Goal: Transaction & Acquisition: Purchase product/service

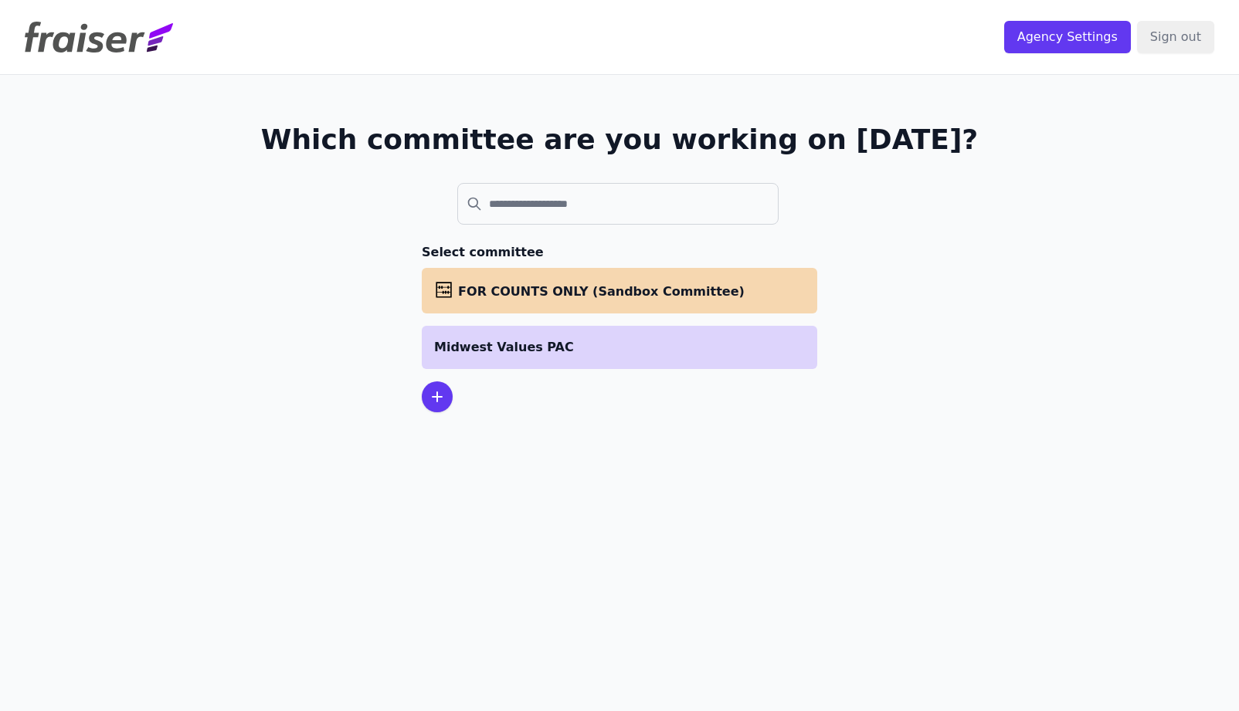
click at [493, 343] on p "Midwest Values PAC" at bounding box center [619, 347] width 371 height 19
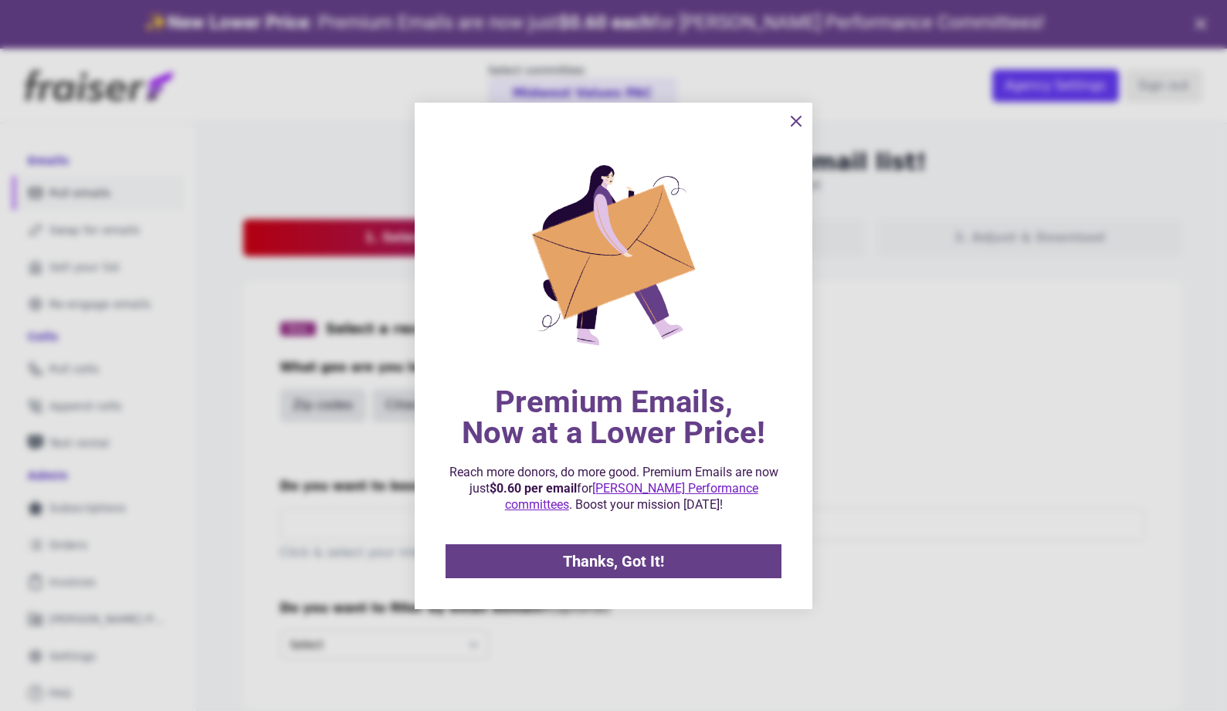
scroll to position [46, 0]
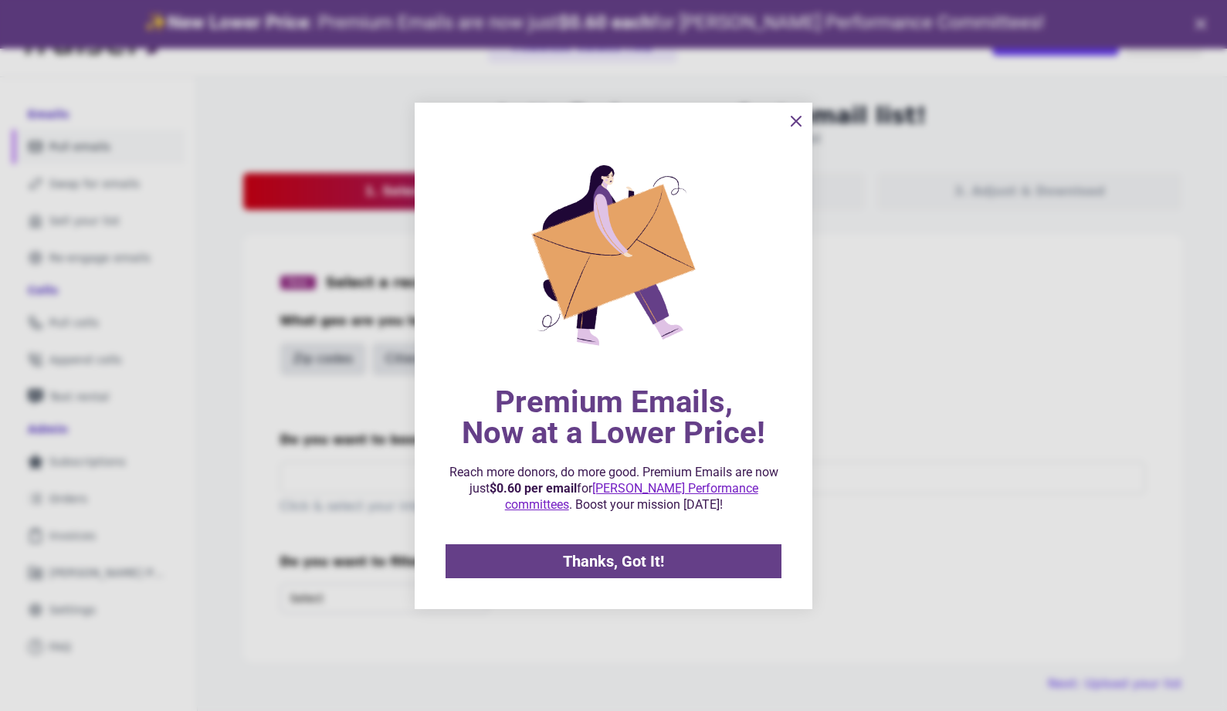
click at [793, 115] on icon "information" at bounding box center [796, 121] width 19 height 19
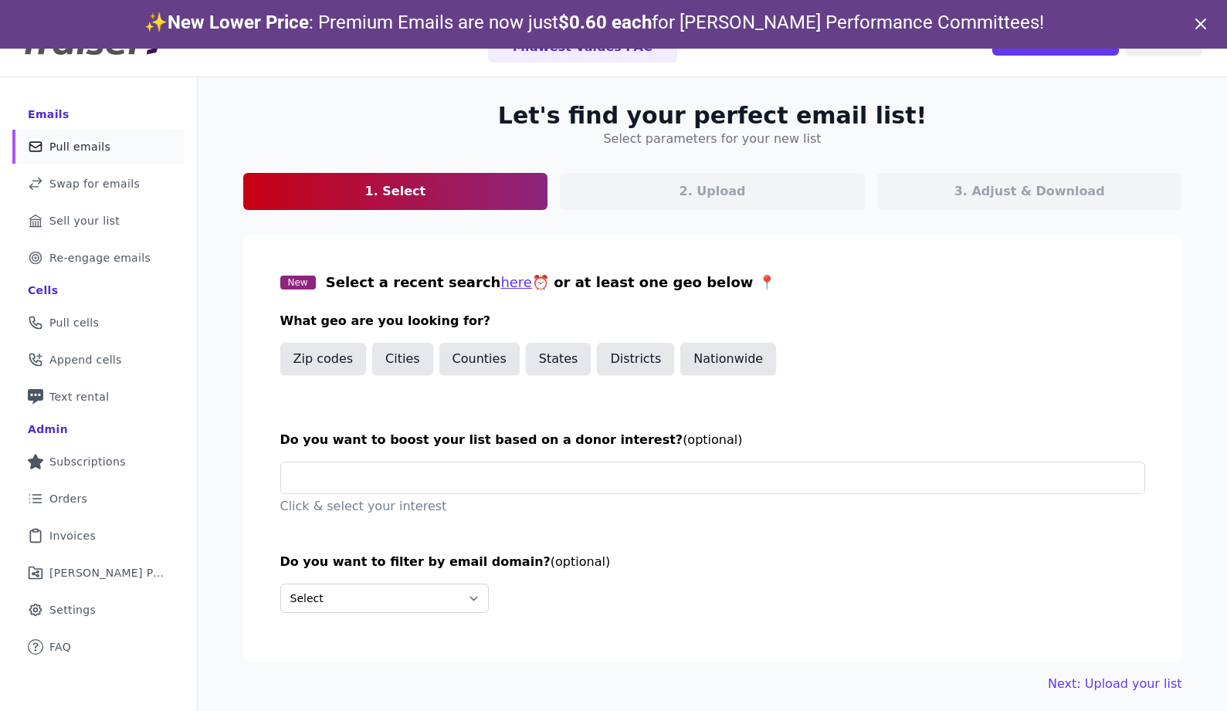
scroll to position [37, 0]
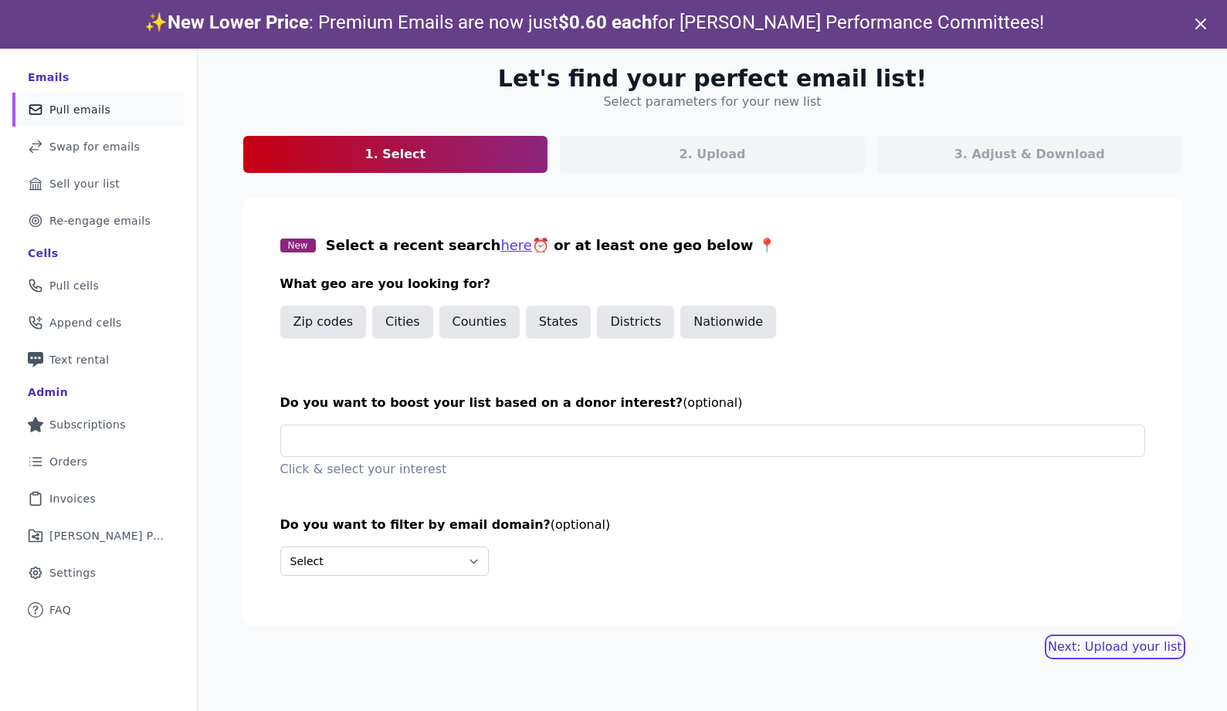
click at [1129, 651] on button "Next: Upload your list" at bounding box center [1115, 647] width 134 height 19
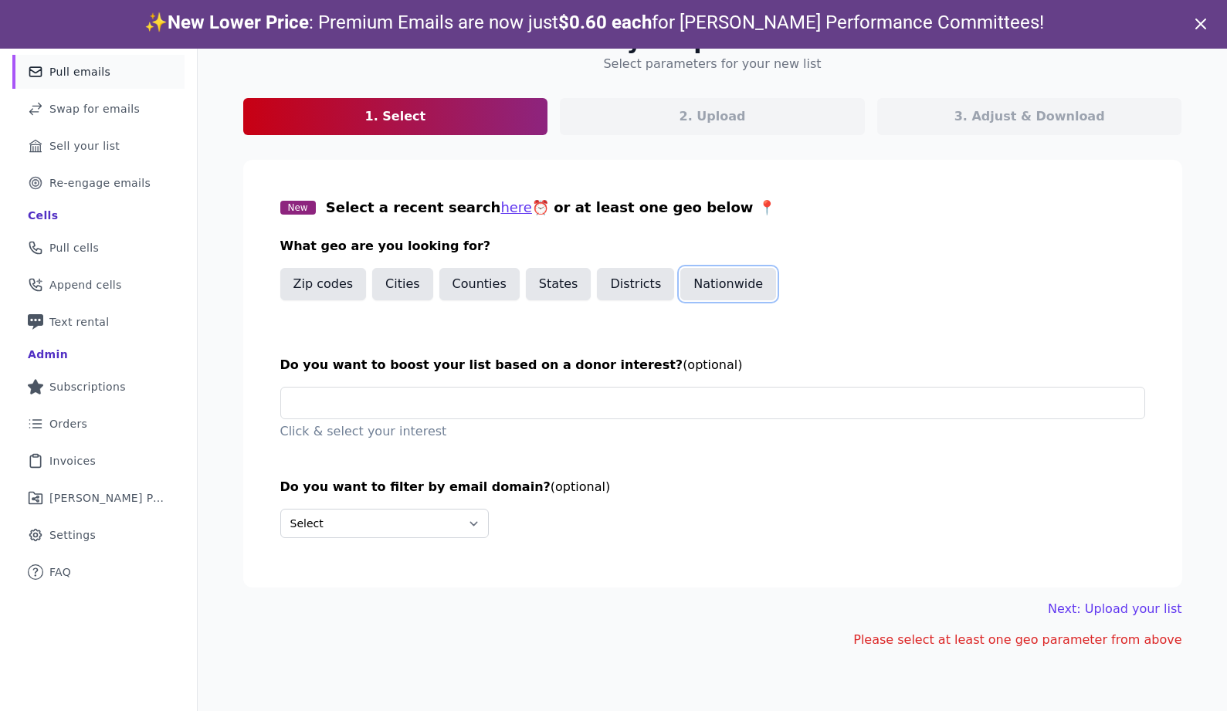
click at [690, 284] on button "Nationwide" at bounding box center [728, 284] width 96 height 32
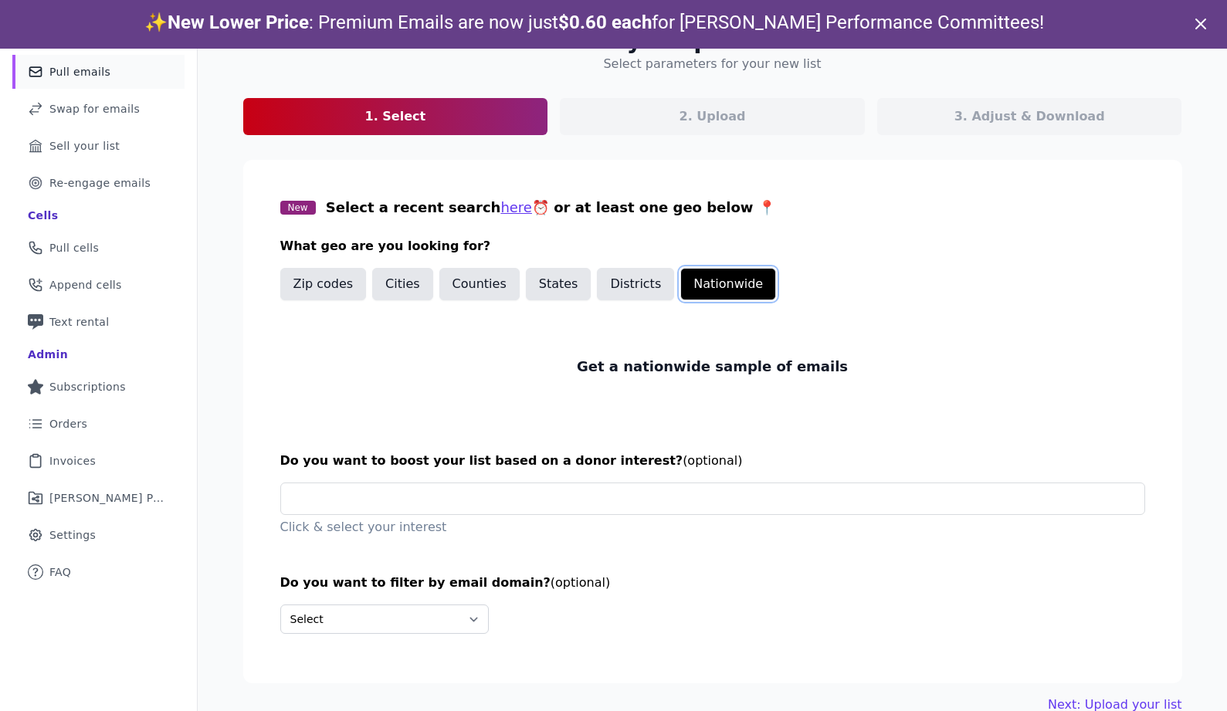
scroll to position [100, 0]
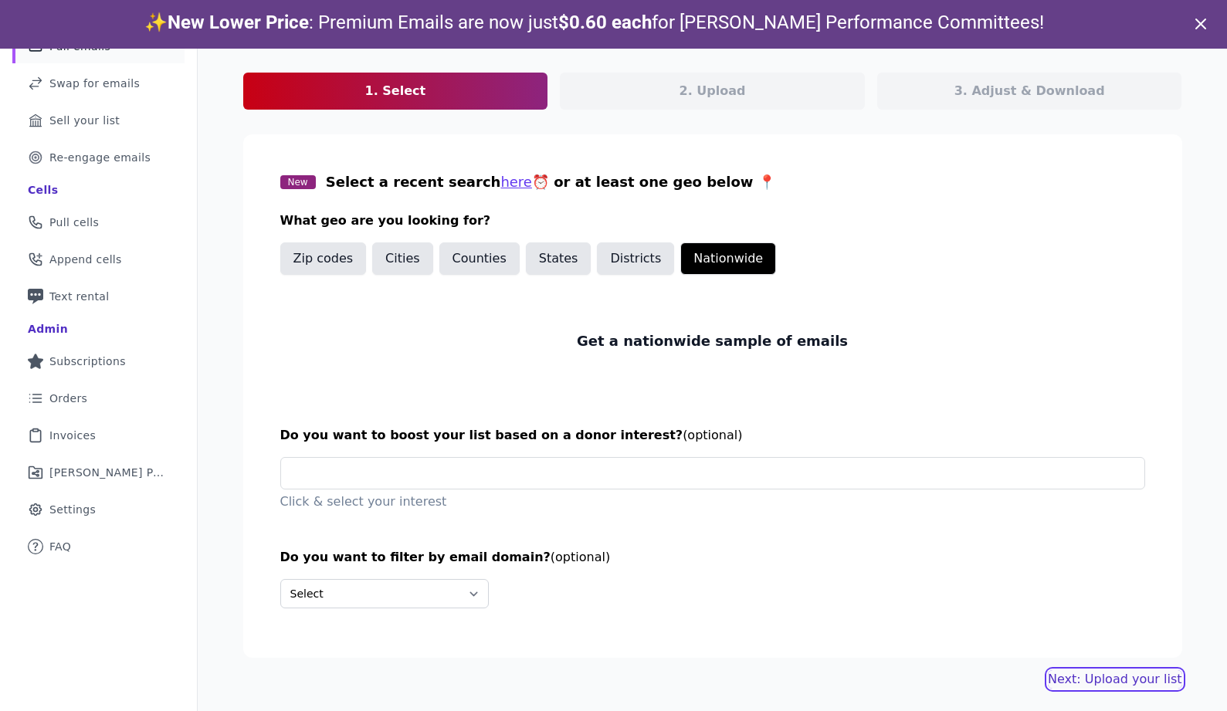
click at [1142, 682] on link "Next: Upload your list" at bounding box center [1115, 679] width 134 height 19
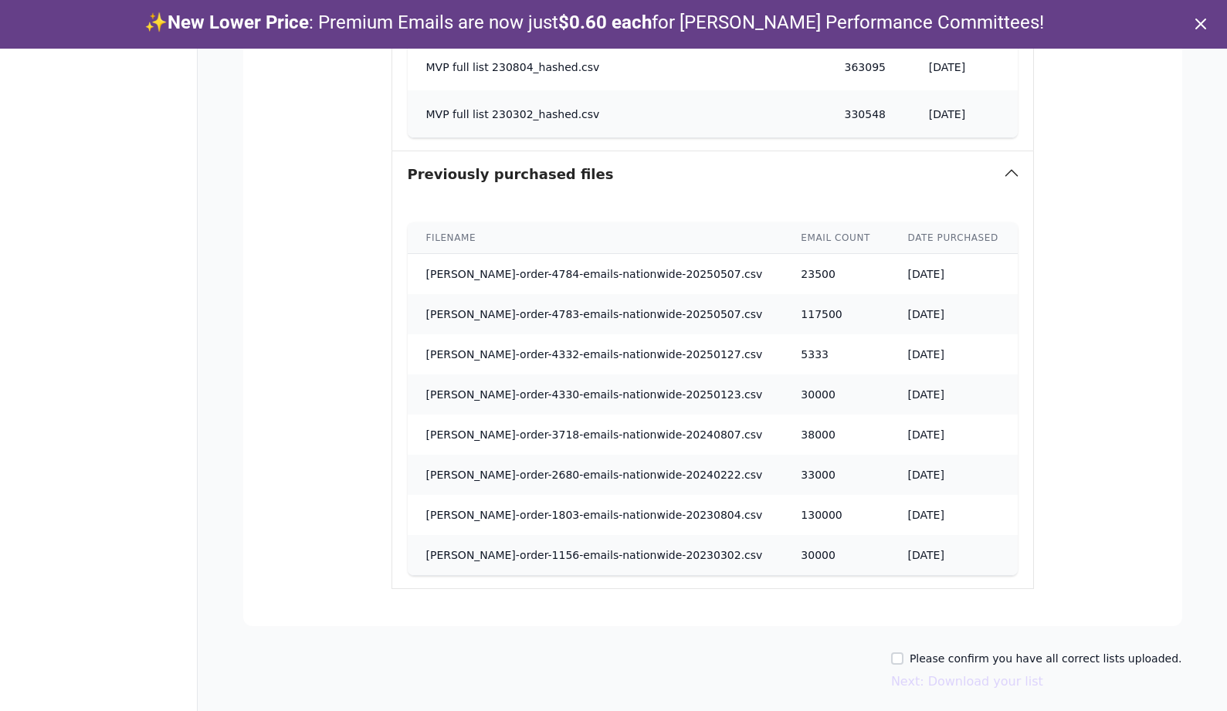
scroll to position [958, 0]
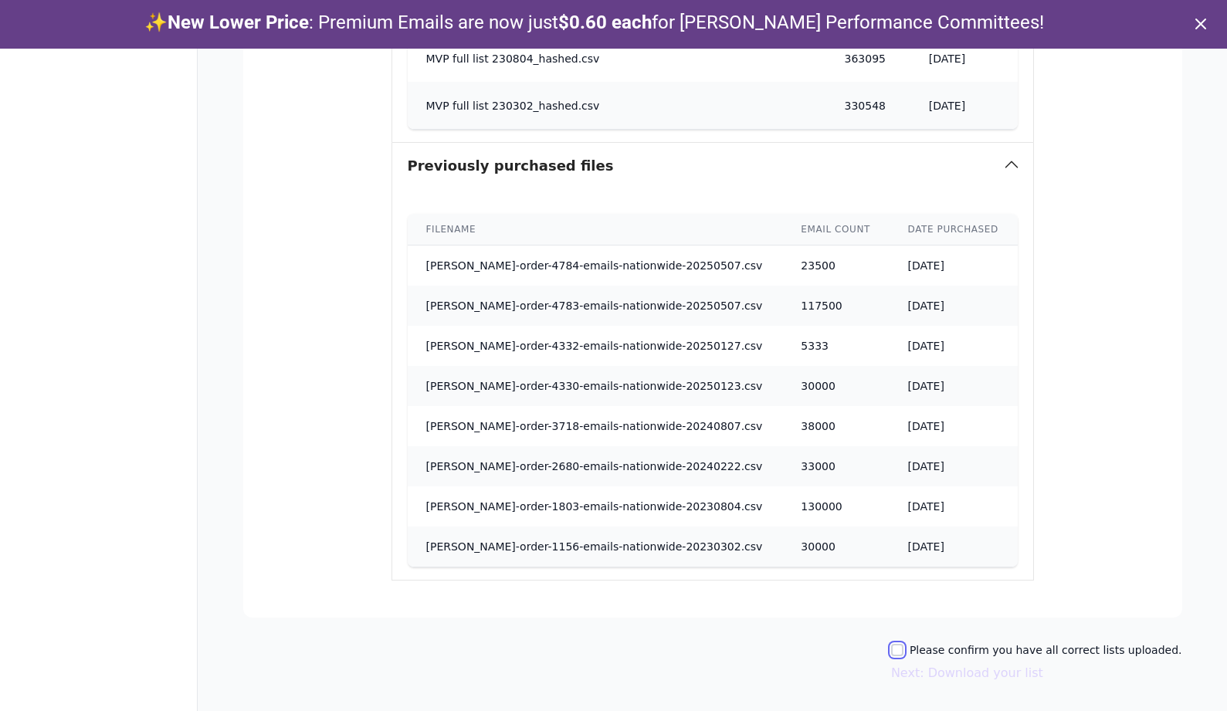
click at [904, 649] on input "Please confirm you have all correct lists uploaded." at bounding box center [897, 650] width 12 height 12
checkbox input "true"
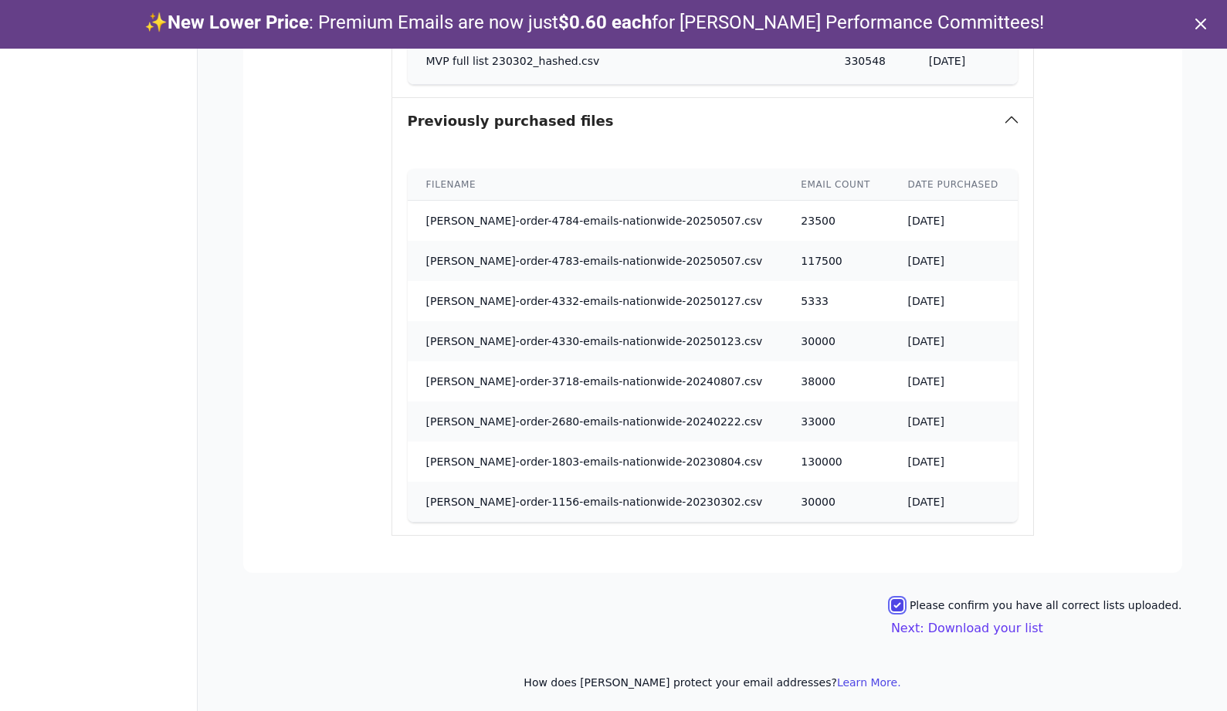
scroll to position [49, 0]
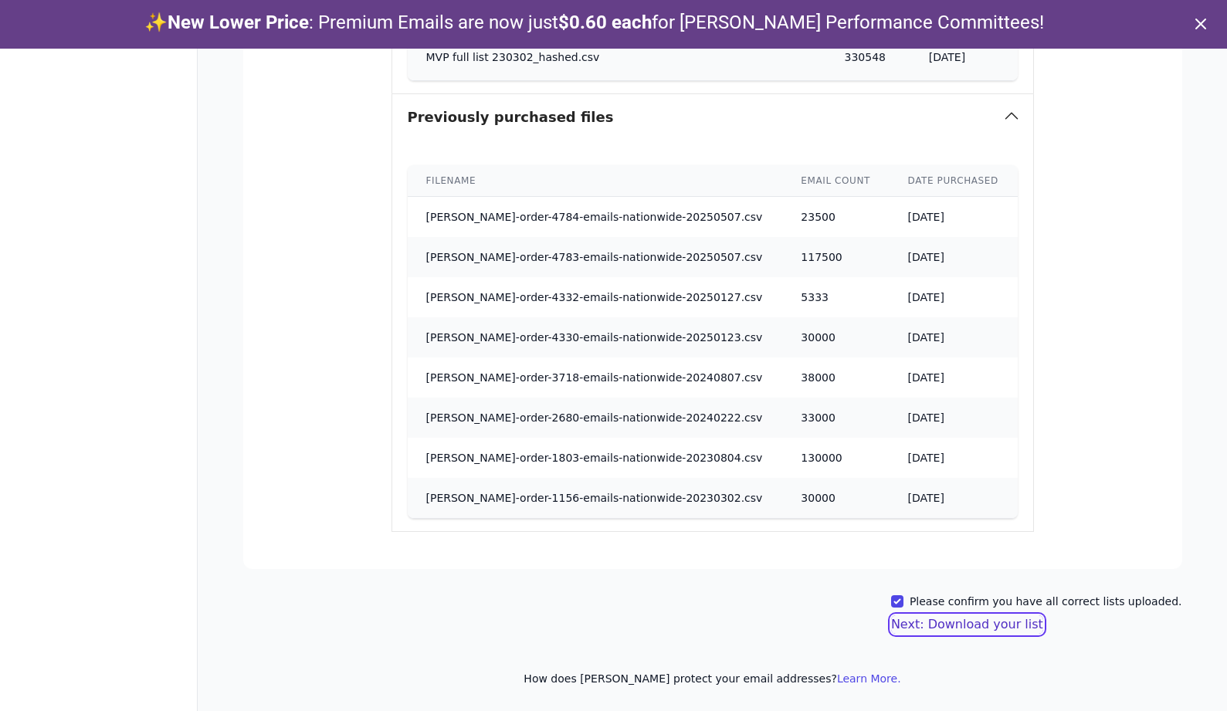
click at [962, 623] on button "Next: Download your list" at bounding box center [967, 625] width 152 height 19
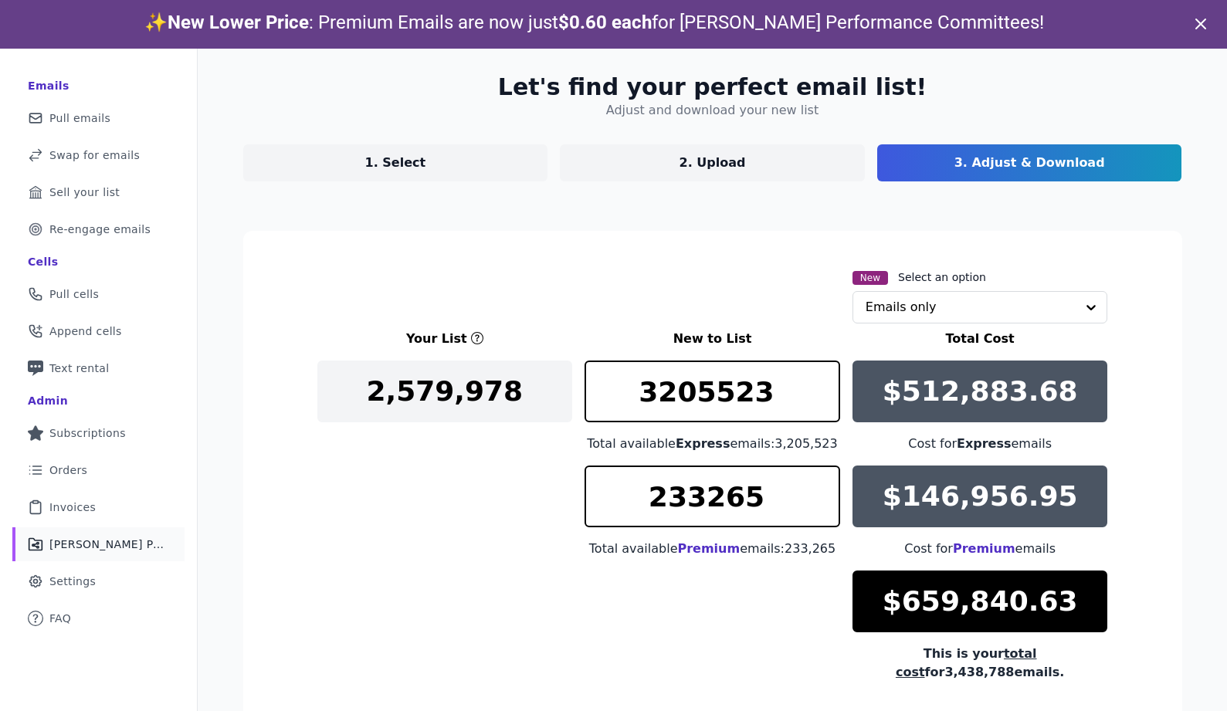
scroll to position [178, 0]
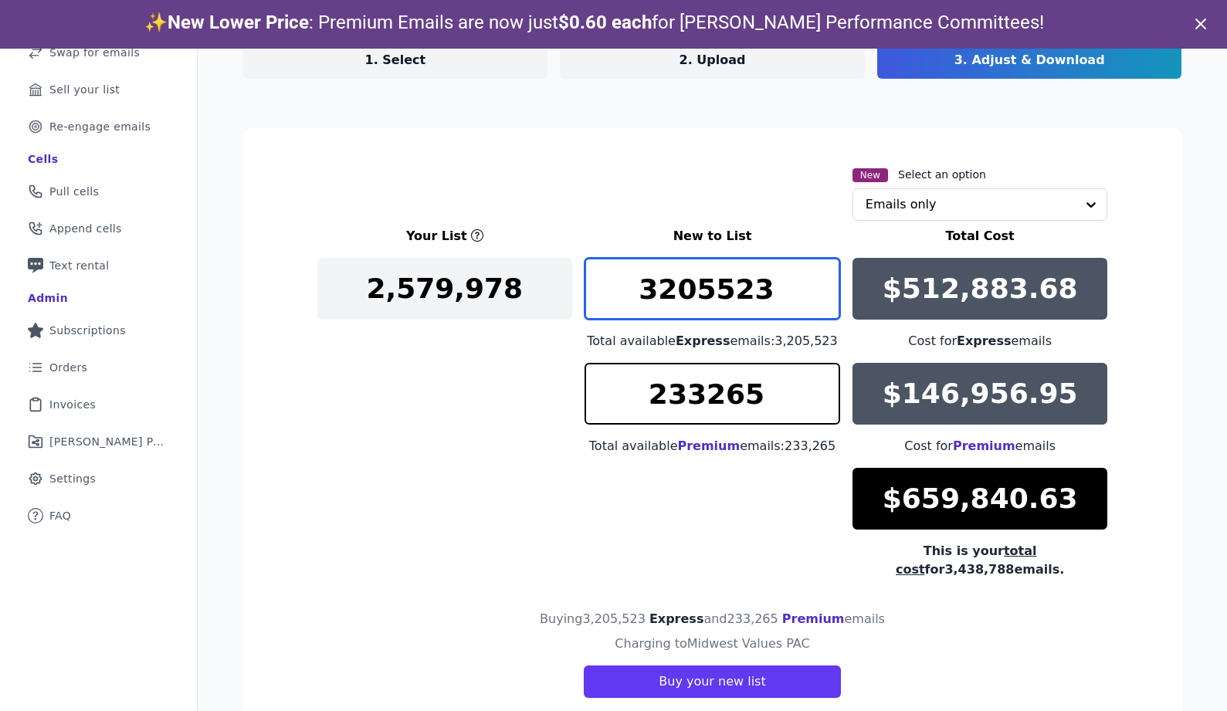
click at [688, 302] on input "3205523" at bounding box center [713, 289] width 256 height 62
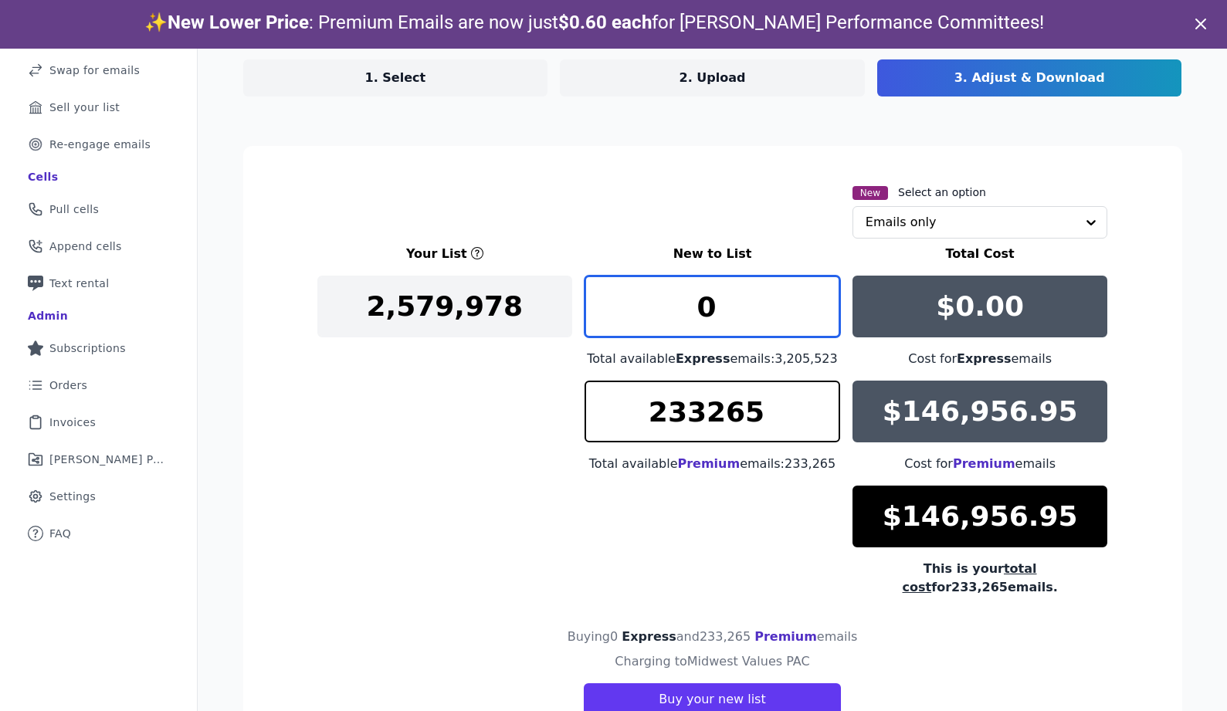
type input "0"
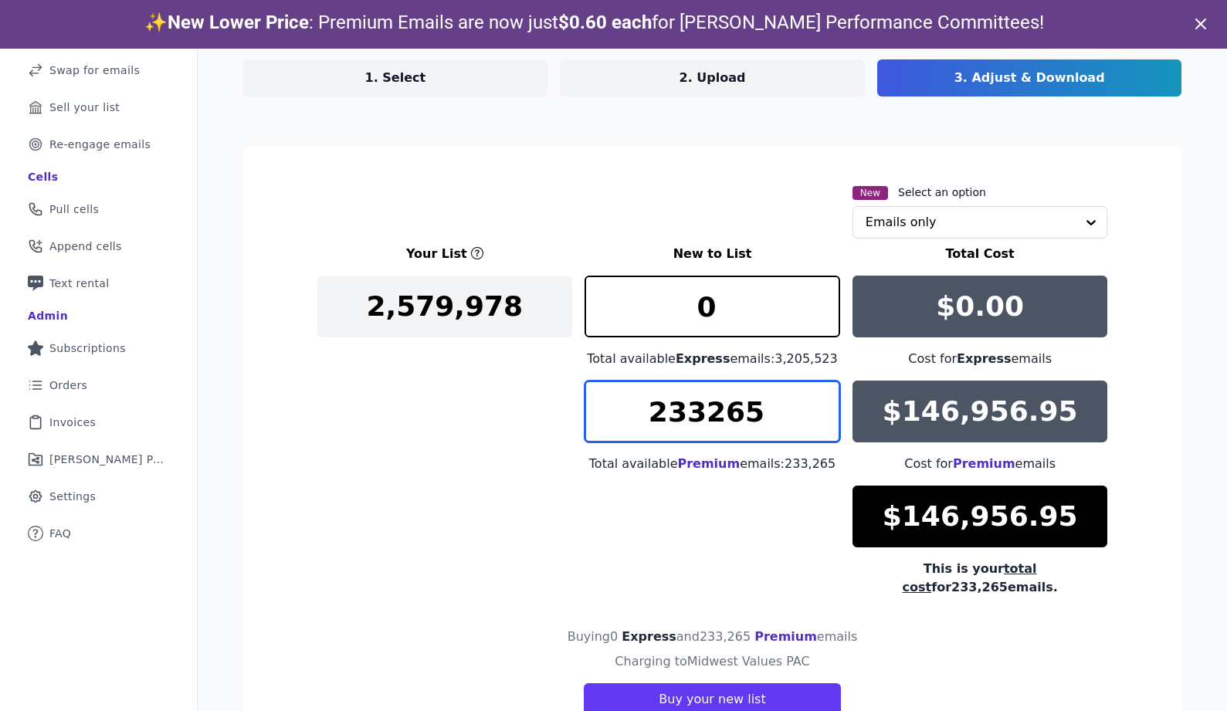
click at [718, 413] on input "233265" at bounding box center [713, 412] width 256 height 62
type input "1"
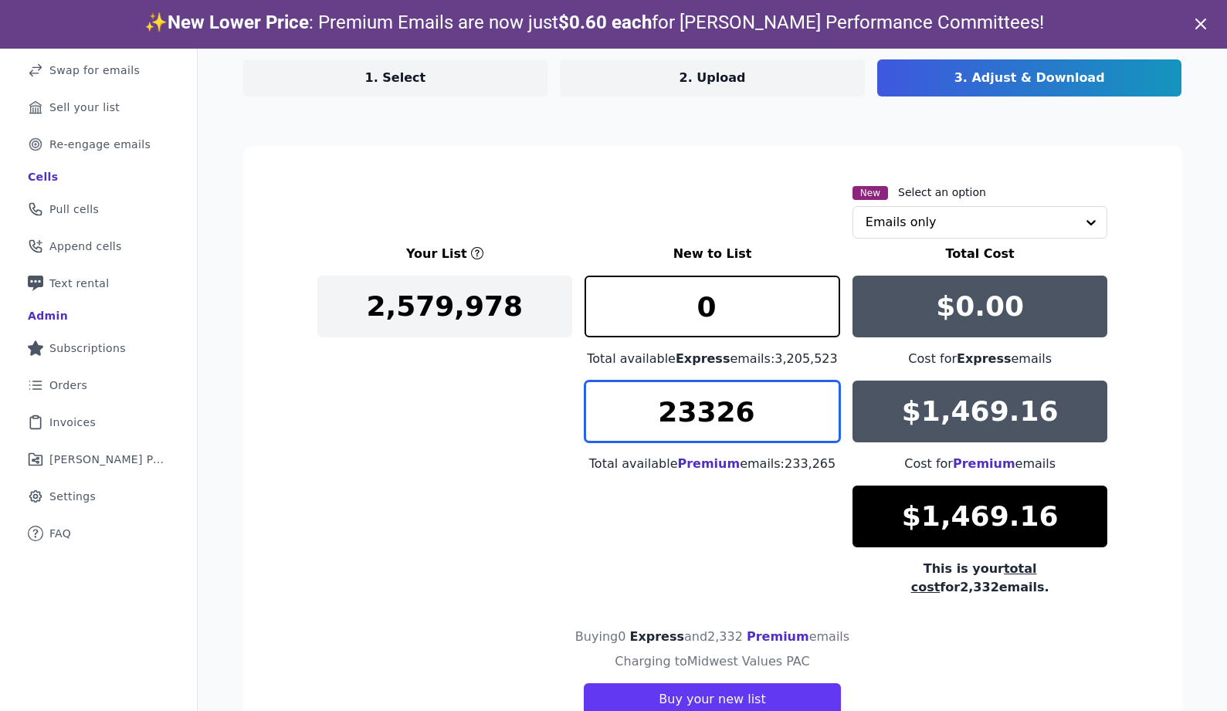
type input "233265"
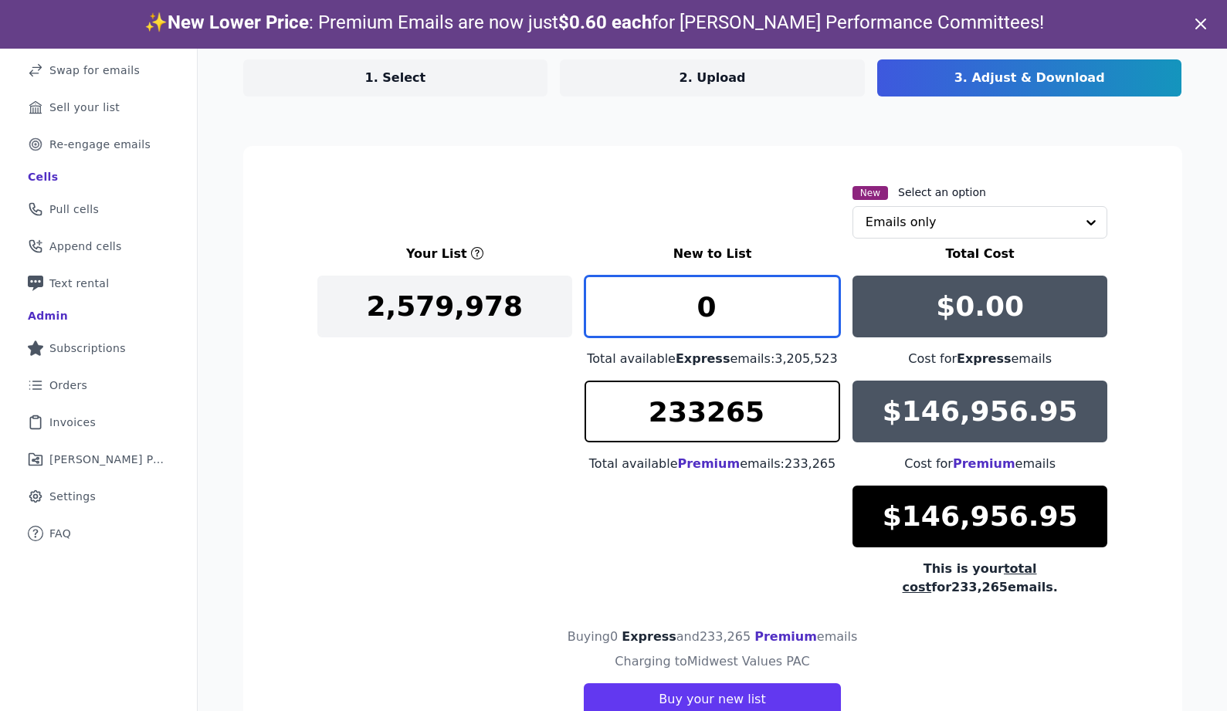
drag, startPoint x: 670, startPoint y: 314, endPoint x: 660, endPoint y: 312, distance: 9.4
click at [660, 312] on input "0" at bounding box center [713, 307] width 256 height 62
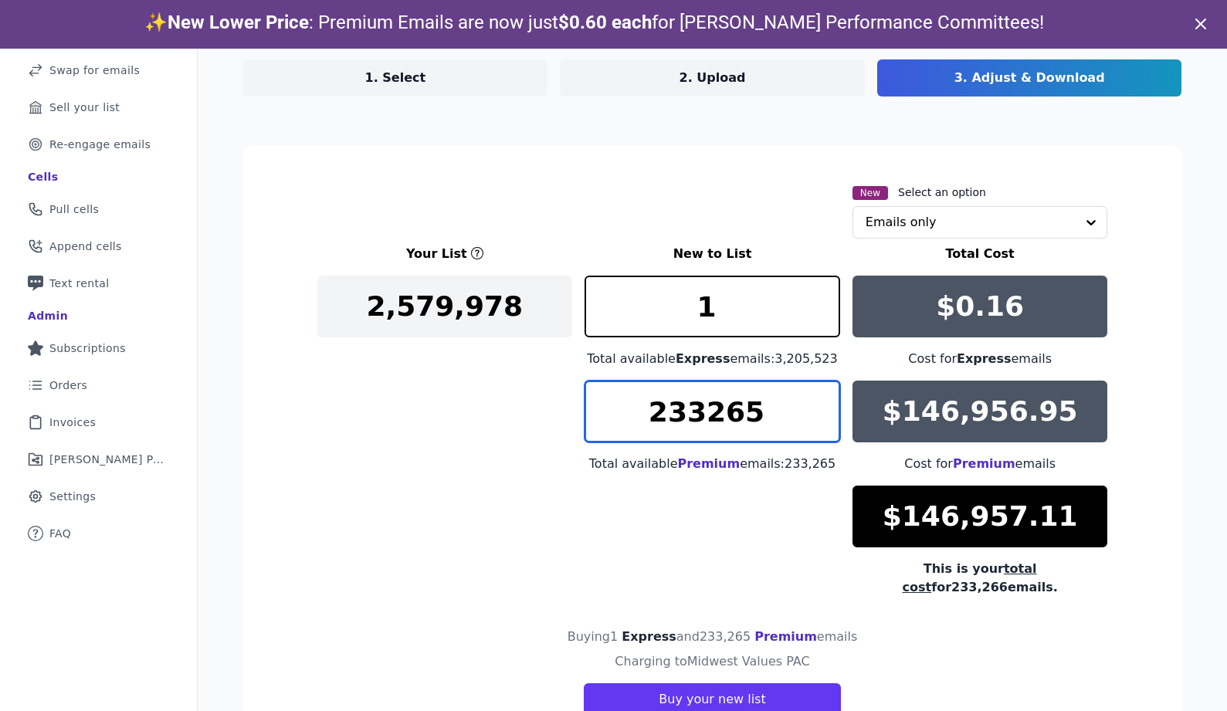
drag, startPoint x: 750, startPoint y: 416, endPoint x: 609, endPoint y: 418, distance: 141.3
click at [609, 418] on input "233265" at bounding box center [713, 412] width 256 height 62
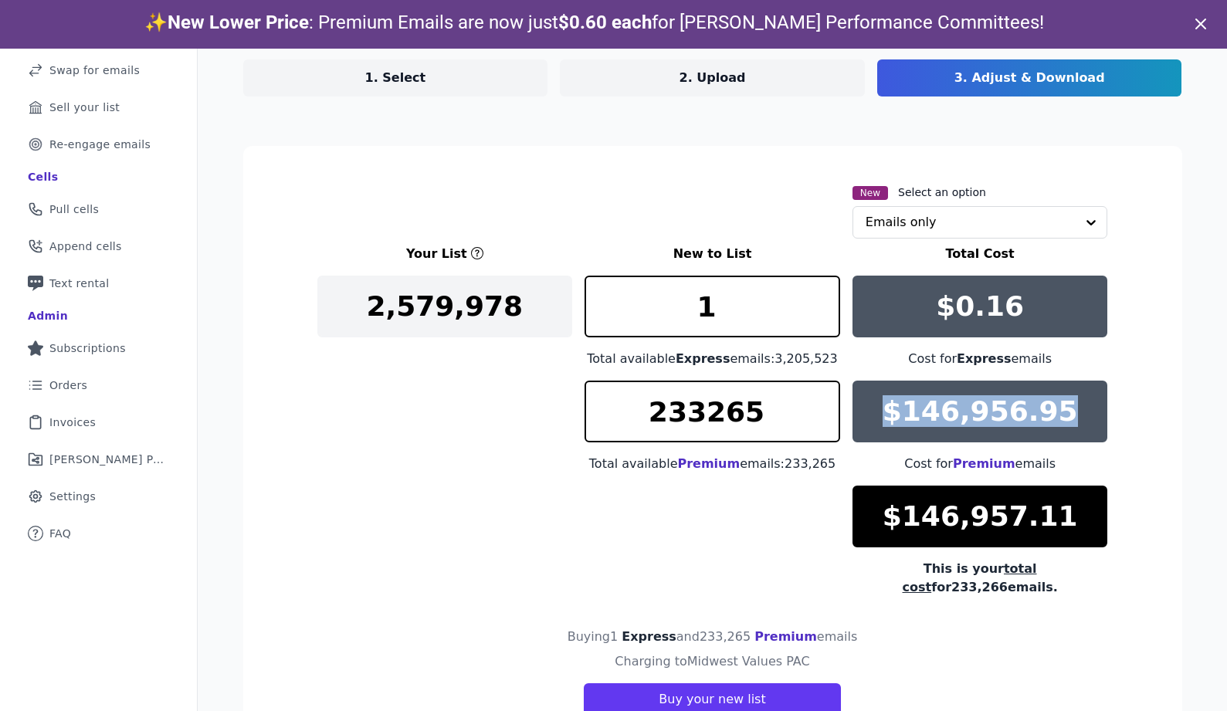
drag, startPoint x: 1043, startPoint y: 410, endPoint x: 895, endPoint y: 421, distance: 147.9
click at [895, 421] on div "$146,956.95" at bounding box center [981, 412] width 256 height 62
copy p "$146,956.95"
drag, startPoint x: 823, startPoint y: 365, endPoint x: 769, endPoint y: 365, distance: 54.1
click at [769, 365] on div "Total available Express emails: 3,205,523" at bounding box center [713, 359] width 256 height 19
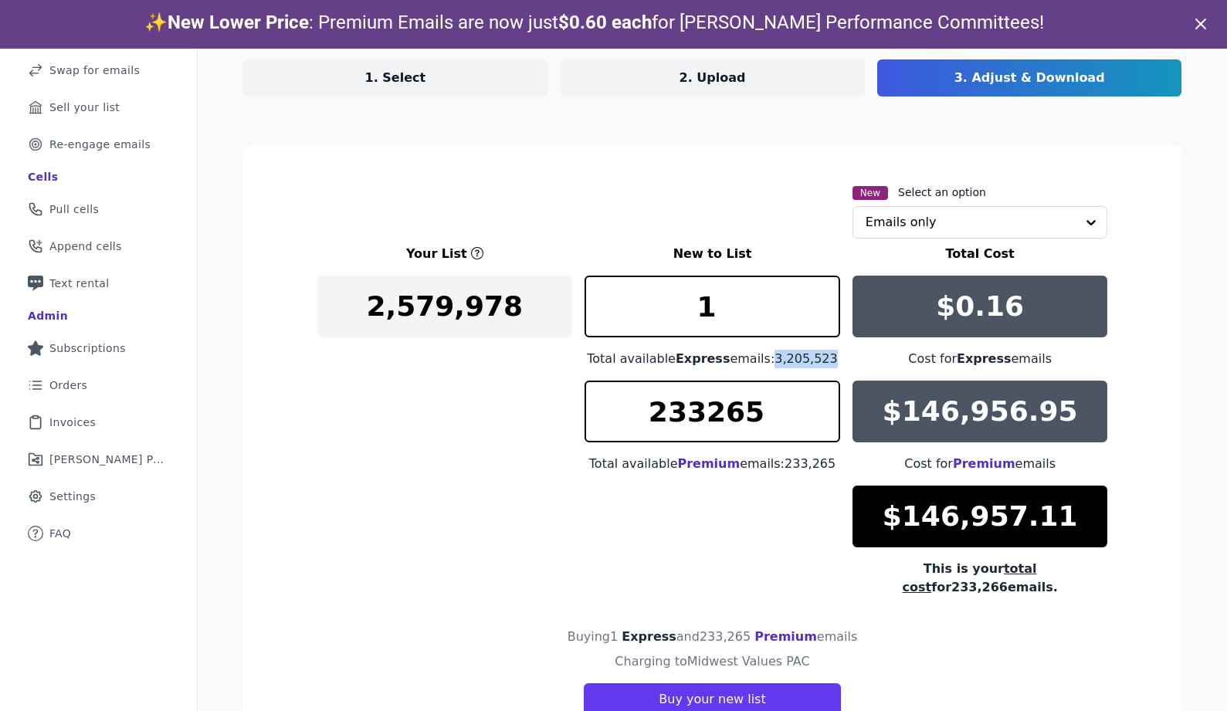
copy div "3,205,523"
click at [738, 311] on input "1" at bounding box center [713, 307] width 256 height 62
click at [722, 310] on input "1" at bounding box center [713, 307] width 256 height 62
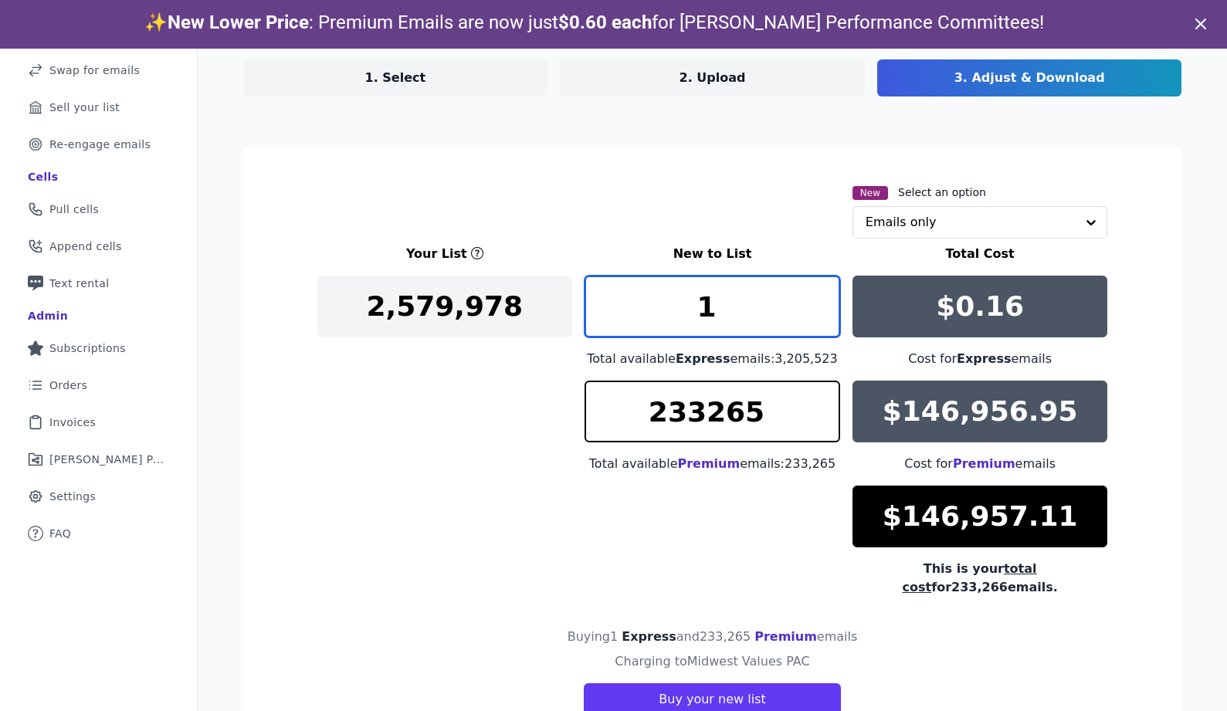
drag, startPoint x: 709, startPoint y: 309, endPoint x: 692, endPoint y: 309, distance: 17.0
click at [692, 309] on input "1" at bounding box center [713, 307] width 256 height 62
paste input "3205523"
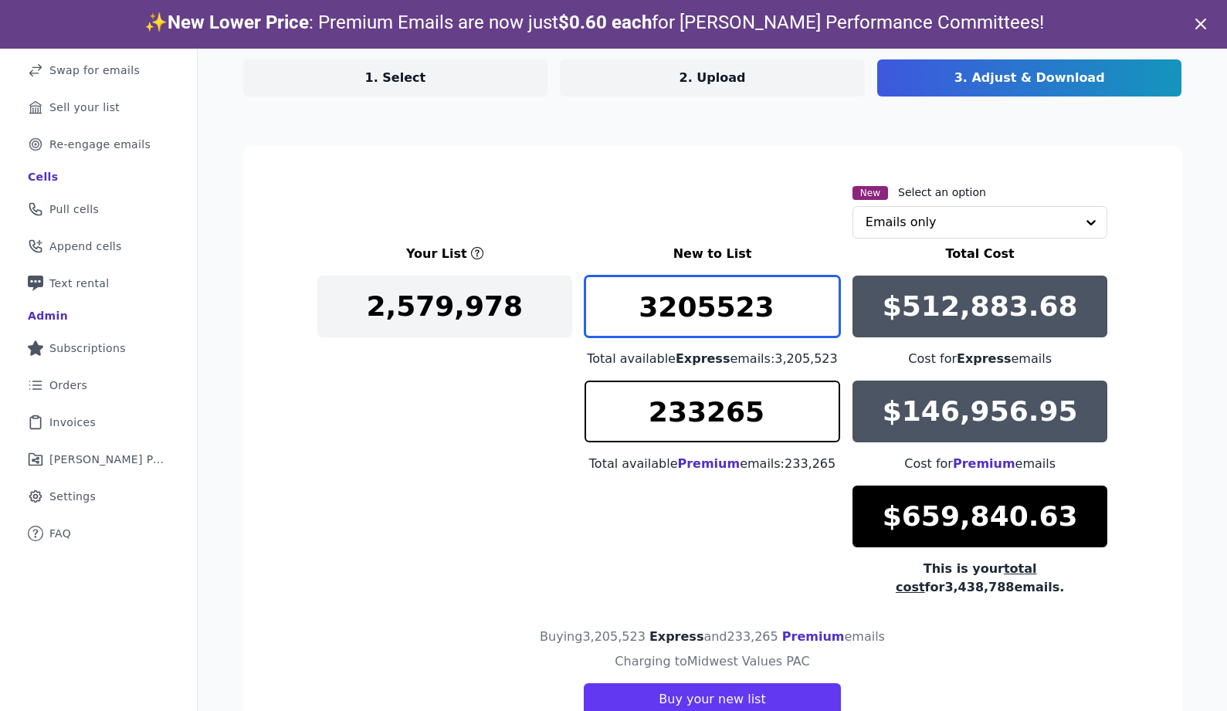
type input "3205523"
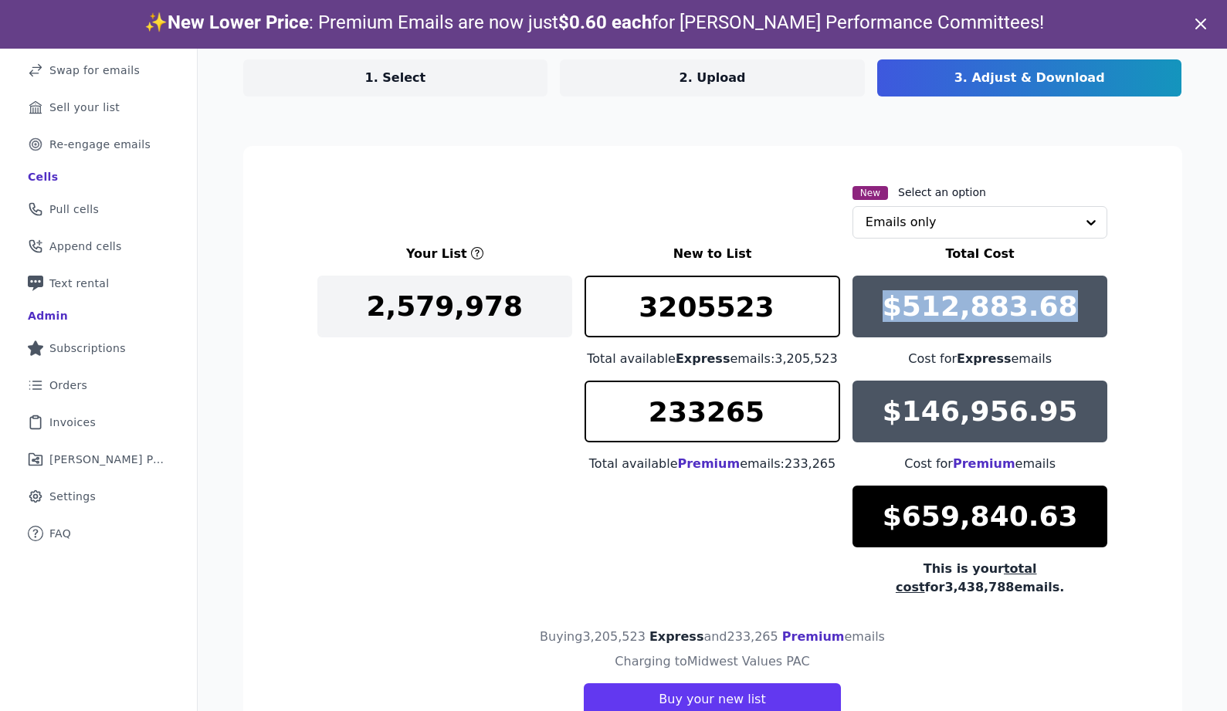
drag, startPoint x: 1014, startPoint y: 307, endPoint x: 891, endPoint y: 307, distance: 123.6
click at [891, 307] on div "$512,883.68" at bounding box center [981, 307] width 256 height 62
copy p "$512,883.68"
click at [1167, 187] on section "New Select an option Emails only Your List New to List Total Cost 2,579,978 320…" at bounding box center [712, 449] width 939 height 607
